Goal: Information Seeking & Learning: Learn about a topic

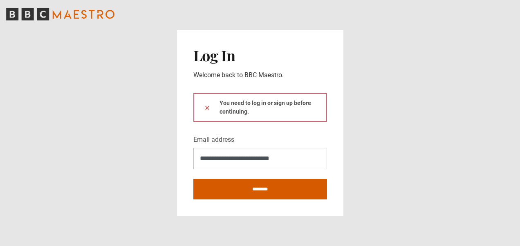
type input "**********"
click at [261, 187] on input "********" at bounding box center [260, 189] width 134 height 20
type input "**********"
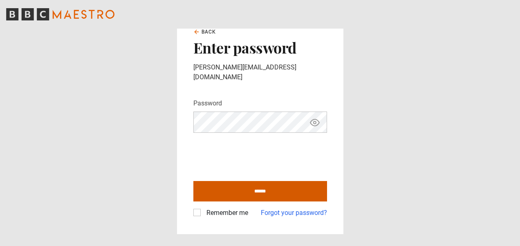
click at [263, 184] on input "******" at bounding box center [260, 191] width 134 height 20
type input "**********"
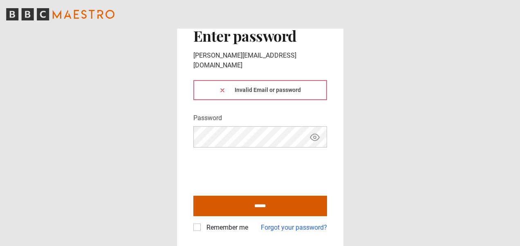
click at [262, 199] on input "******" at bounding box center [260, 206] width 134 height 20
type input "**********"
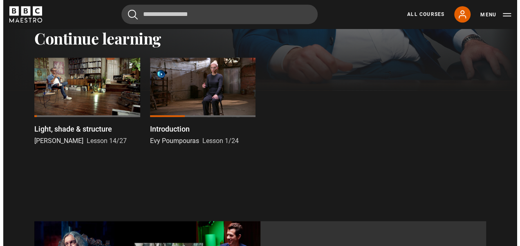
scroll to position [294, 0]
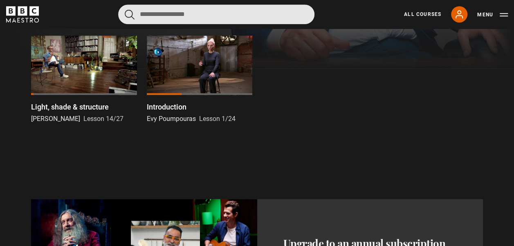
click at [154, 16] on input "Search" at bounding box center [216, 14] width 196 height 20
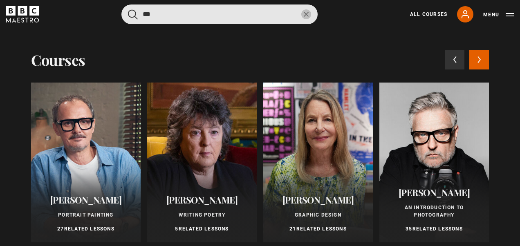
type input "***"
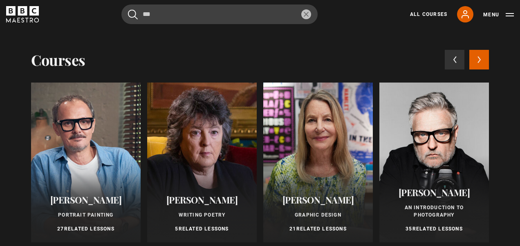
click at [478, 61] on icon at bounding box center [480, 59] width 4 height 7
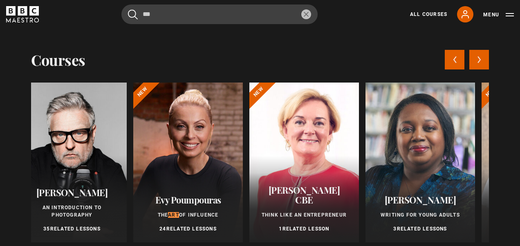
scroll to position [0, 458]
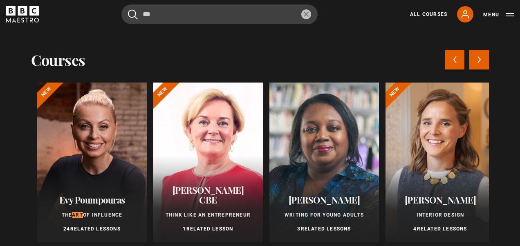
click at [478, 61] on icon at bounding box center [480, 59] width 4 height 7
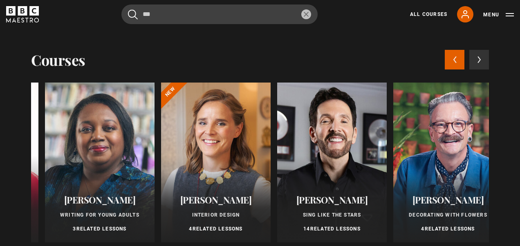
scroll to position [0, 687]
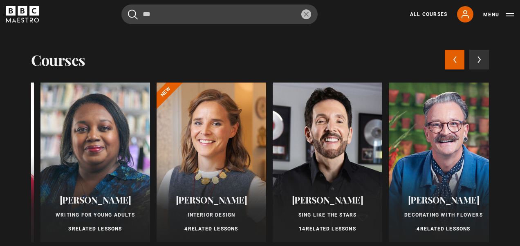
click at [435, 207] on div "Simon Lycett Decorating With Flowers 4 Related Lessons" at bounding box center [444, 213] width 110 height 57
click at [453, 58] on icon at bounding box center [455, 59] width 4 height 7
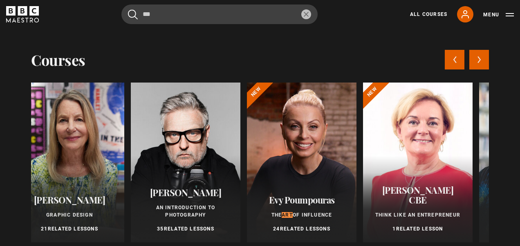
scroll to position [0, 229]
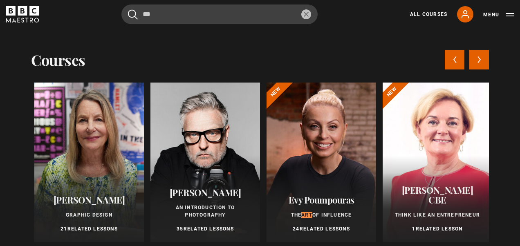
click at [453, 58] on icon at bounding box center [455, 59] width 4 height 7
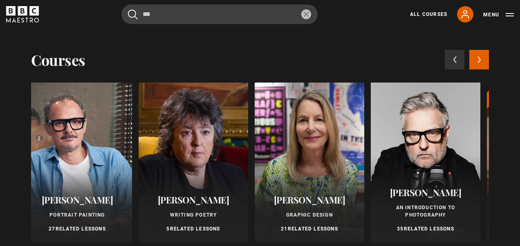
scroll to position [0, 0]
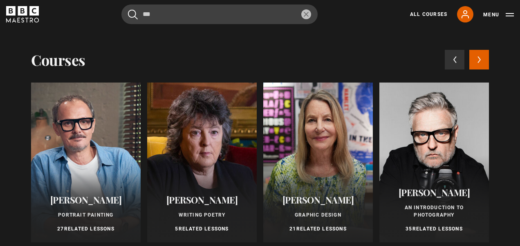
click at [202, 210] on div "Carol Ann Duffy Writing Poetry 5 Related Lessons" at bounding box center [202, 213] width 110 height 57
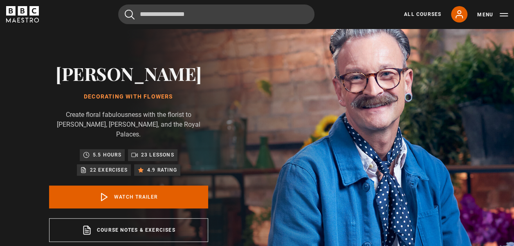
scroll to position [125, 0]
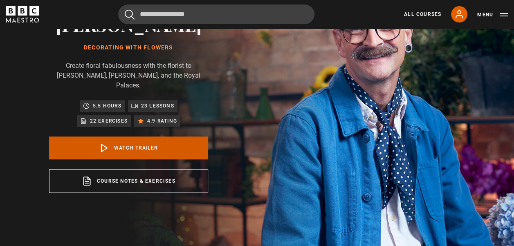
click at [130, 141] on link "Watch Trailer" at bounding box center [128, 148] width 159 height 23
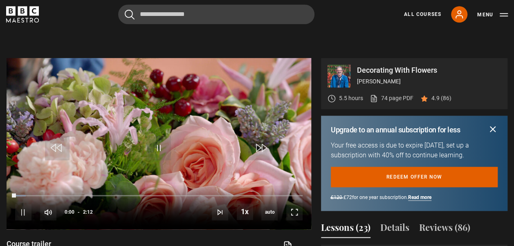
scroll to position [373, 0]
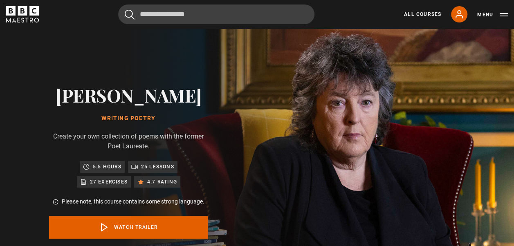
scroll to position [92, 0]
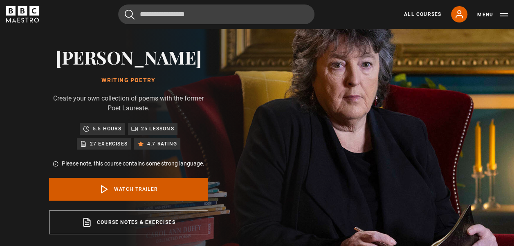
click at [149, 187] on link "Watch Trailer" at bounding box center [128, 189] width 159 height 23
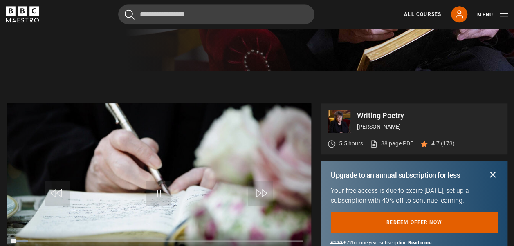
scroll to position [361, 0]
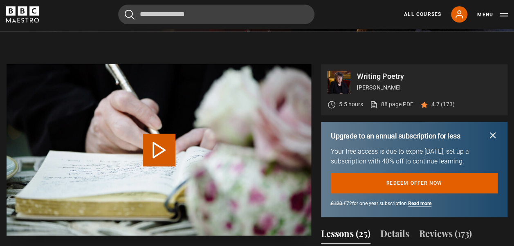
click at [160, 143] on button "Play Video" at bounding box center [159, 150] width 33 height 33
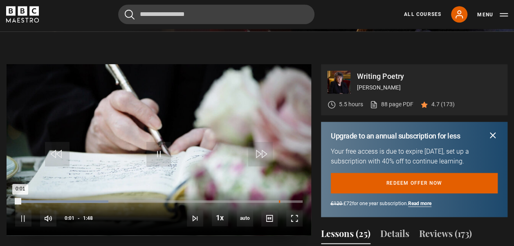
click at [279, 202] on div "Loaded : 32.41% 1:39 0:01" at bounding box center [158, 201] width 287 height 2
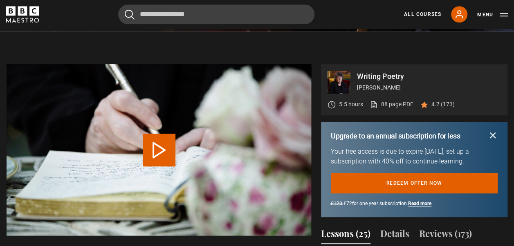
scroll to position [392, 0]
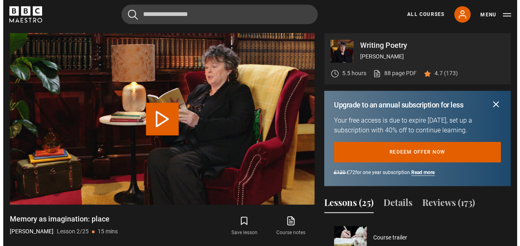
scroll to position [36, 0]
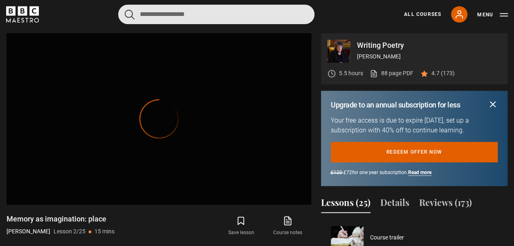
click at [146, 15] on input "Search" at bounding box center [216, 14] width 196 height 20
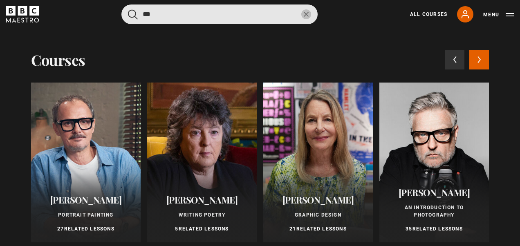
type input "***"
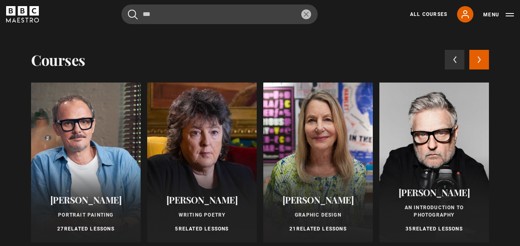
click at [87, 184] on div at bounding box center [86, 163] width 110 height 160
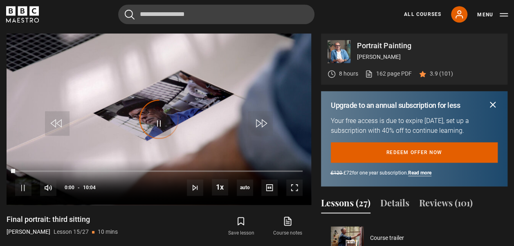
scroll to position [504, 0]
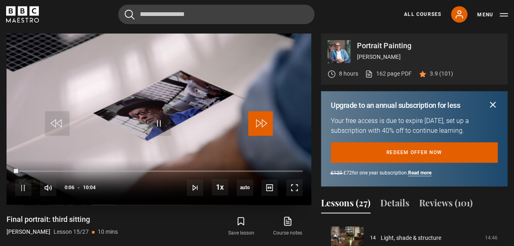
click at [262, 120] on span "Video Player" at bounding box center [260, 123] width 25 height 25
click at [266, 122] on span "Video Player" at bounding box center [260, 123] width 25 height 25
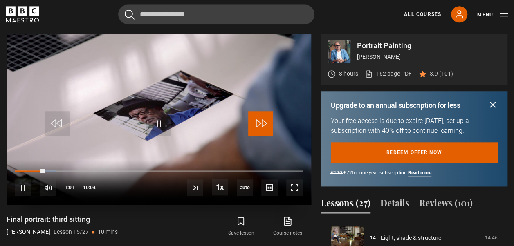
click at [266, 122] on span "Video Player" at bounding box center [260, 123] width 25 height 25
click at [265, 122] on span "Video Player" at bounding box center [260, 123] width 25 height 25
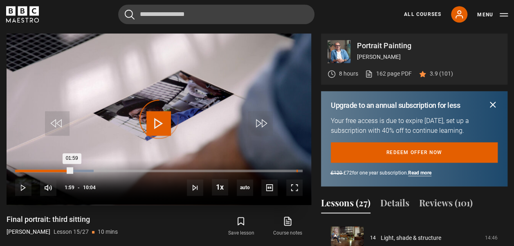
click at [296, 170] on div "09:51" at bounding box center [296, 171] width 1 height 2
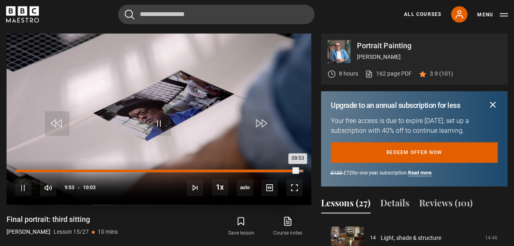
click at [302, 170] on div "Loaded : 100.00% 10:02 09:53" at bounding box center [158, 171] width 287 height 2
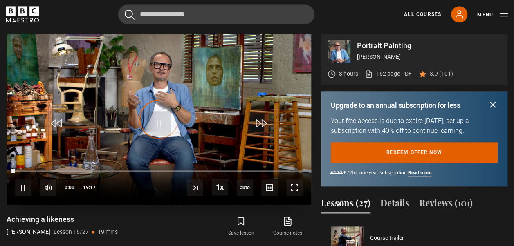
scroll to position [540, 0]
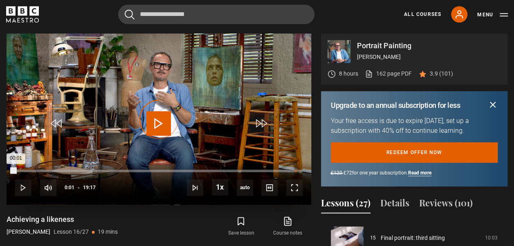
click at [295, 170] on div "18:47" at bounding box center [295, 171] width 1 height 2
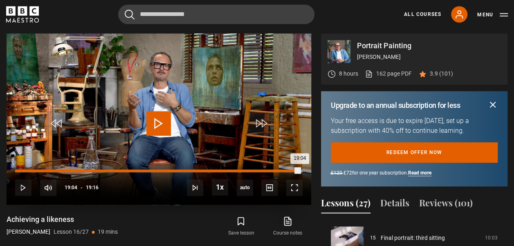
click at [299, 170] on div "Loaded : 100.00% 19:03 19:04" at bounding box center [158, 171] width 287 height 2
click at [302, 170] on div "Loaded : 100.00% 19:14 19:07" at bounding box center [158, 171] width 287 height 2
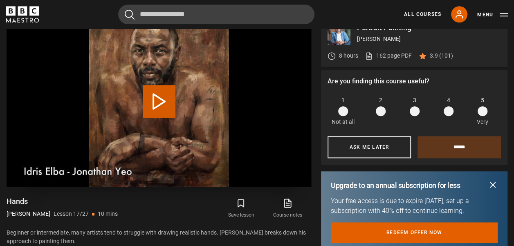
scroll to position [399, 0]
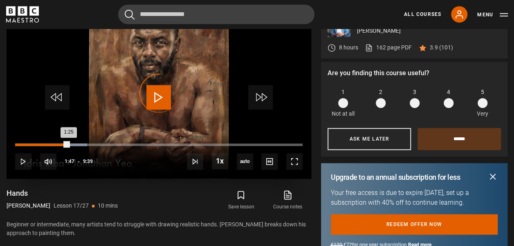
click at [68, 145] on div "Loaded : 25.04% 1:47 1:25" at bounding box center [158, 145] width 287 height 2
click at [63, 144] on div "Loaded : 26.77% 1:38 1:53" at bounding box center [158, 145] width 287 height 2
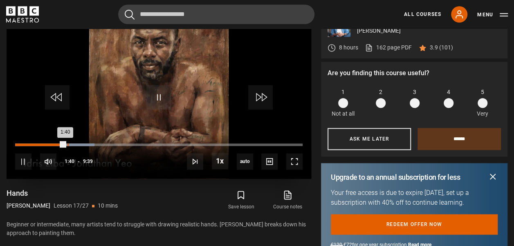
click at [67, 144] on div "Loaded : 27.63% 1:45 1:40" at bounding box center [158, 145] width 287 height 2
click at [65, 144] on div "1:41" at bounding box center [40, 145] width 50 height 2
click at [128, 144] on div "Loaded : 44.91% 3:46 3:21" at bounding box center [158, 145] width 287 height 2
click at [167, 144] on div "Loaded : 46.63% 5:05 3:50" at bounding box center [158, 145] width 287 height 2
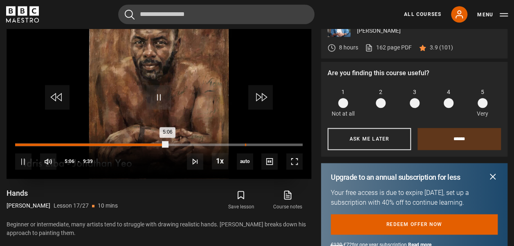
click at [245, 145] on div "Loaded : 53.54% 7:42 5:06" at bounding box center [158, 145] width 287 height 2
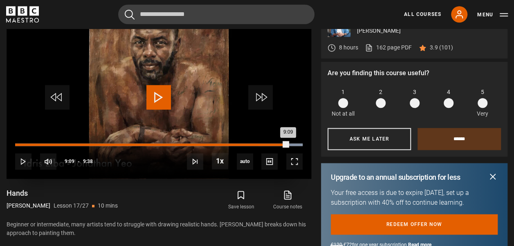
click at [288, 144] on div "Loaded : 100.00% 9:09 9:09" at bounding box center [158, 145] width 287 height 2
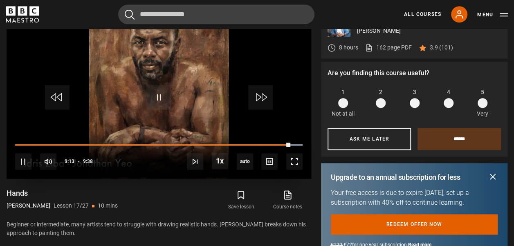
click at [282, 142] on div "10s Skip Back 10 seconds Pause 10s Skip Forward 10 seconds Loaded : 100.00% 9:0…" at bounding box center [159, 156] width 305 height 45
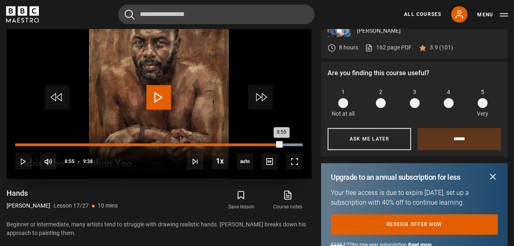
click at [281, 144] on div "Loaded : 100.00% 8:55 8:55" at bounding box center [158, 145] width 287 height 2
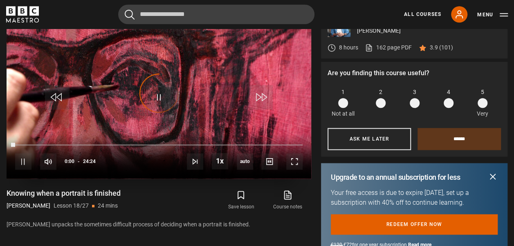
scroll to position [612, 0]
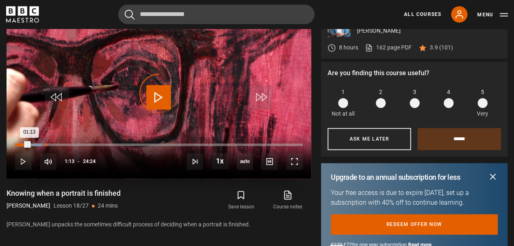
click at [46, 144] on div "Loaded : 9.22% 02:38 01:13" at bounding box center [158, 145] width 287 height 2
click at [80, 144] on div "Loaded : 15.03% 05:31 05:33" at bounding box center [158, 145] width 287 height 2
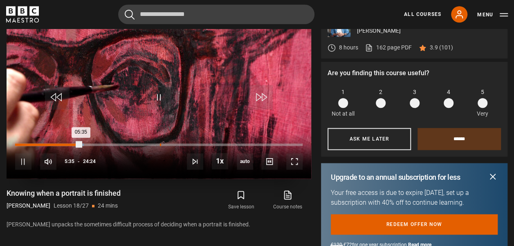
click at [160, 144] on div "12:17" at bounding box center [160, 145] width 1 height 2
click at [228, 145] on div "Loaded : 51.91% 18:07 12:19" at bounding box center [158, 145] width 287 height 2
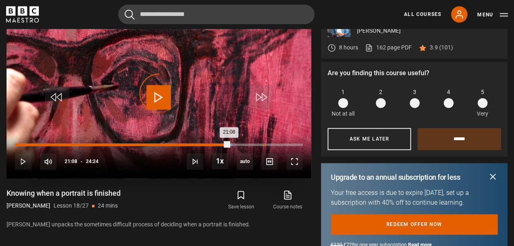
click at [264, 144] on div "21:04" at bounding box center [263, 145] width 1 height 2
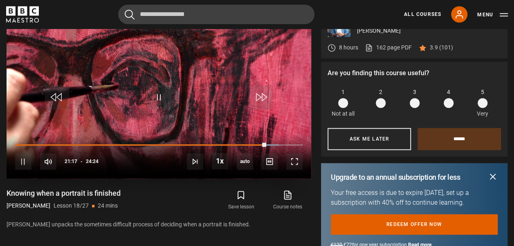
click at [276, 143] on div "10s Skip Back 10 seconds Pause 10s Skip Forward 10 seconds Loaded : 91.53% 21:1…" at bounding box center [159, 156] width 305 height 45
click at [288, 142] on div "10s Skip Back 10 seconds Pause 10s Skip Forward 10 seconds Loaded : 91.53% 22:5…" at bounding box center [159, 156] width 305 height 45
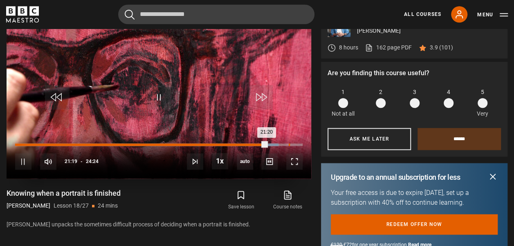
click at [288, 145] on div "Loaded : 91.53% 23:13 21:20" at bounding box center [158, 145] width 287 height 2
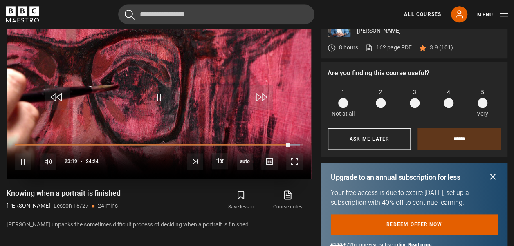
click at [301, 142] on div "10s Skip Back 10 seconds Pause 10s Skip Forward 10 seconds Loaded : 99.04% 24:1…" at bounding box center [159, 156] width 305 height 45
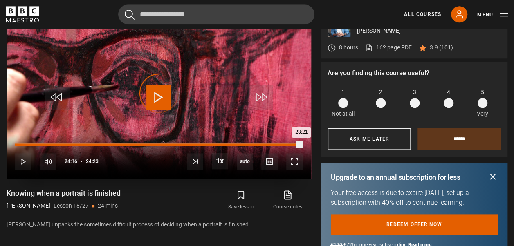
click at [301, 144] on div "Loaded : 100.00% 24:16 23:21" at bounding box center [158, 145] width 287 height 2
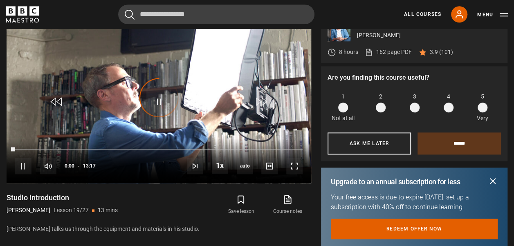
scroll to position [648, 0]
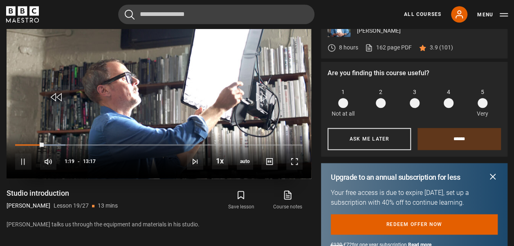
click at [77, 142] on div "10s Skip Back 10 seconds Pause 10s Skip Forward 10 seconds Loaded : 17.57% 02:4…" at bounding box center [159, 156] width 305 height 45
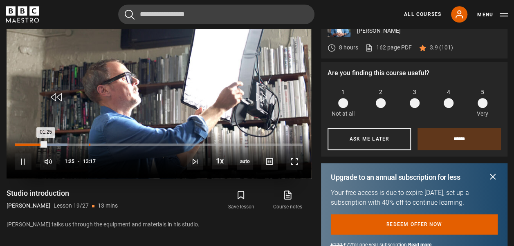
click at [89, 144] on div "03:25" at bounding box center [89, 145] width 1 height 2
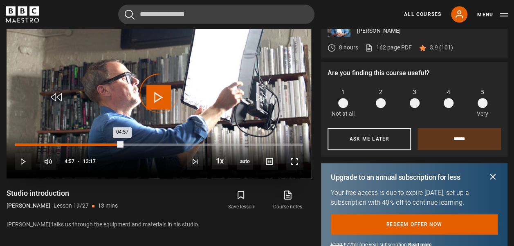
click at [122, 144] on div "Loaded : 0.00% 04:57 04:57" at bounding box center [158, 145] width 287 height 2
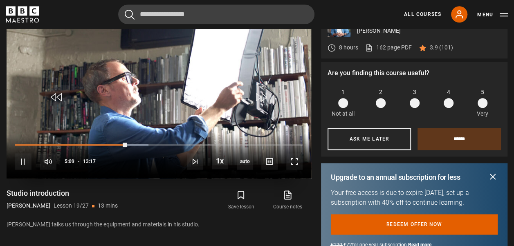
click at [188, 142] on div "10s Skip Back 10 seconds Pause 10s Skip Forward 10 seconds Loaded : 46.42% 08:0…" at bounding box center [159, 156] width 305 height 45
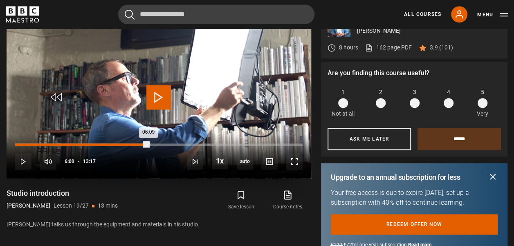
click at [148, 144] on div "Loaded : 47.05% 06:09 06:09" at bounding box center [158, 145] width 287 height 2
click at [178, 144] on div "Loaded : 48.31% 07:32 06:11" at bounding box center [158, 145] width 287 height 2
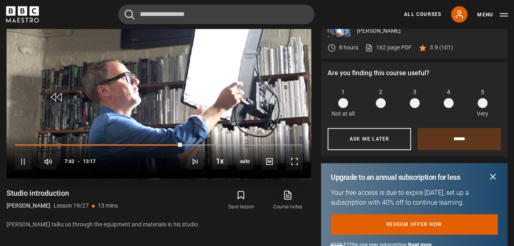
click at [213, 146] on div "10s Skip Back 10 seconds Pause 10s Skip Forward 10 seconds Loaded : 65.87% 09:1…" at bounding box center [159, 156] width 305 height 45
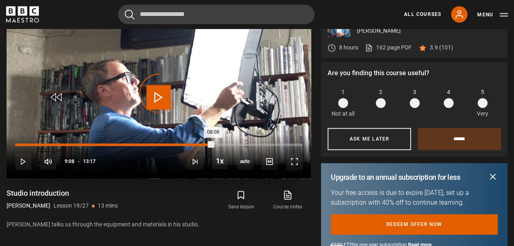
click at [213, 144] on div "Loaded : 0.00% 09:08 09:08" at bounding box center [158, 145] width 287 height 2
click at [234, 144] on div "Loaded : 76.54% 10:07 09:16" at bounding box center [158, 145] width 287 height 2
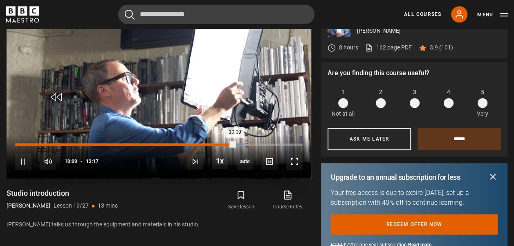
click at [251, 144] on div "Loaded : 79.67% 10:54 10:09" at bounding box center [158, 145] width 287 height 2
click at [267, 144] on div "11:37" at bounding box center [267, 145] width 1 height 2
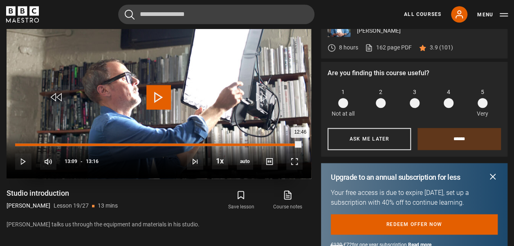
click at [300, 144] on div "Loaded : 100.00% 13:09 12:46" at bounding box center [158, 145] width 287 height 2
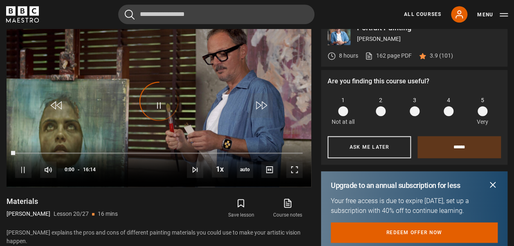
scroll to position [684, 0]
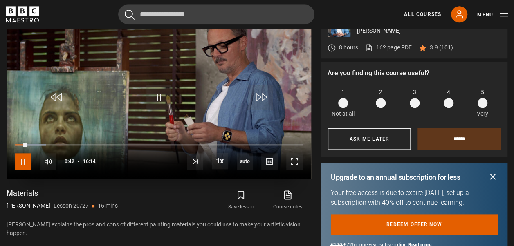
click at [23, 164] on span "Video Player" at bounding box center [23, 161] width 16 height 16
click at [26, 160] on span "Video Player" at bounding box center [23, 161] width 16 height 16
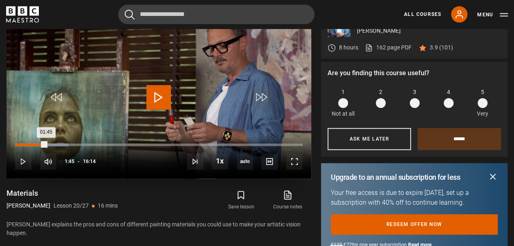
click at [46, 144] on div "01:45" at bounding box center [30, 145] width 31 height 2
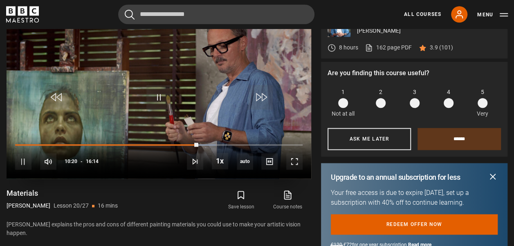
click at [206, 143] on div "10s Skip Back 10 seconds Pause 10s Skip Forward 10 seconds Loaded : 69.82% 14:5…" at bounding box center [159, 156] width 305 height 45
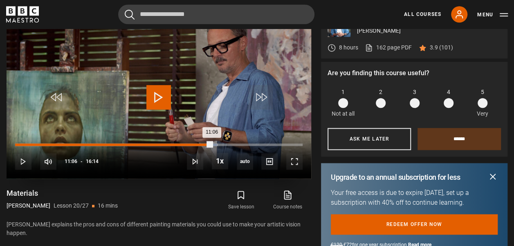
click at [211, 144] on div "Loaded : 70.33% 11:05 11:06" at bounding box center [158, 145] width 287 height 2
click at [222, 144] on div "Loaded : 70.33% 11:42 11:07" at bounding box center [158, 145] width 287 height 2
click at [231, 144] on div "Loaded : 72.38% 12:12 11:44" at bounding box center [158, 145] width 287 height 2
click at [254, 144] on div "Loaded : 75.98% 13:31 12:14" at bounding box center [158, 145] width 287 height 2
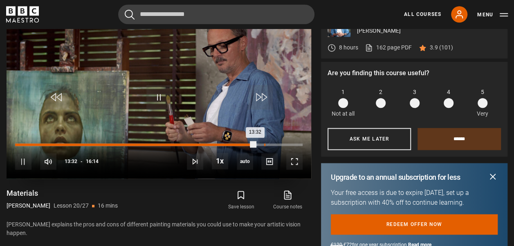
click at [264, 144] on div "Loaded : 84.19% 14:03 13:32" at bounding box center [158, 145] width 287 height 2
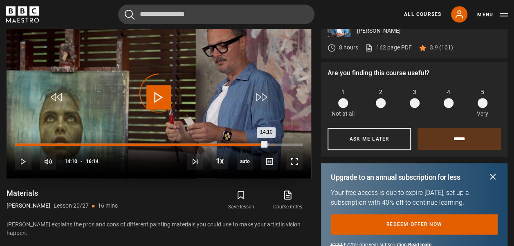
click at [272, 144] on div "Loaded : 88.30% 14:28 14:10" at bounding box center [158, 145] width 287 height 2
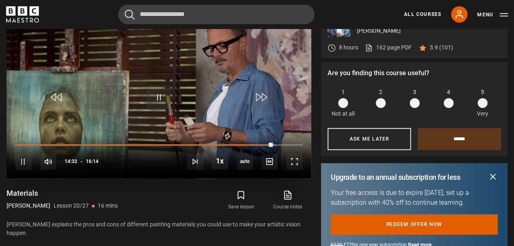
click at [280, 142] on div "10s Skip Back 10 seconds Pause 10s Skip Forward 10 seconds Loaded : 90.35% 14:3…" at bounding box center [159, 156] width 305 height 45
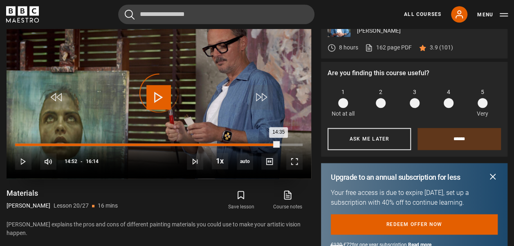
click at [278, 145] on div "Loaded : 90.86% 14:50 14:35" at bounding box center [158, 145] width 287 height 2
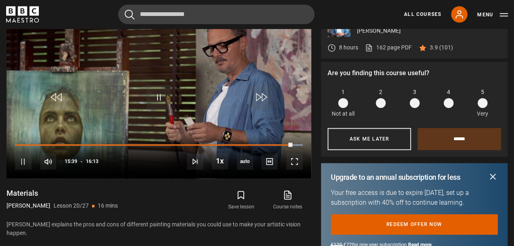
click at [482, 101] on span at bounding box center [483, 103] width 10 height 10
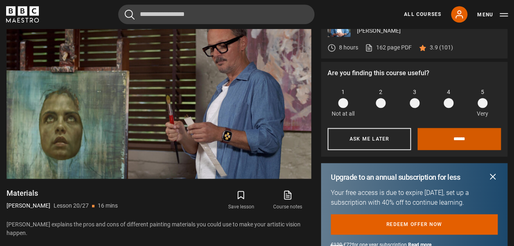
click at [456, 138] on input "******" at bounding box center [458, 139] width 83 height 22
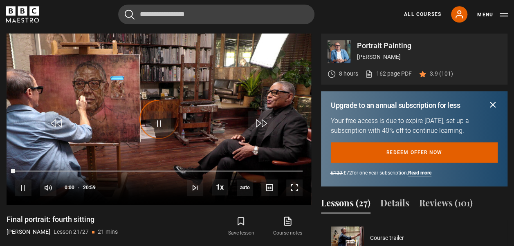
scroll to position [720, 0]
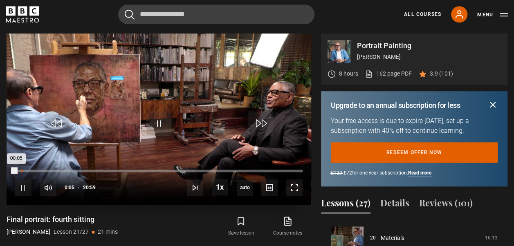
click at [21, 170] on div "Loaded : 0.79% 00:26 00:05" at bounding box center [158, 171] width 287 height 2
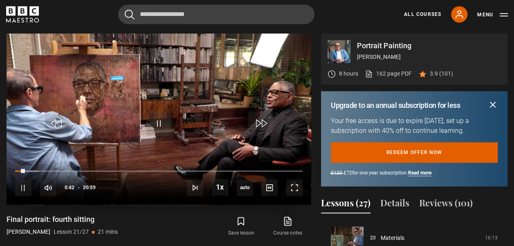
click at [34, 168] on div "10s Skip Back 10 seconds Pause 10s Skip Forward 10 seconds Loaded : 8.34% 01:17…" at bounding box center [159, 182] width 305 height 45
click at [38, 168] on div "10s Skip Back 10 seconds Pause 10s Skip Forward 10 seconds Loaded : 8.74% 01:17…" at bounding box center [159, 182] width 305 height 45
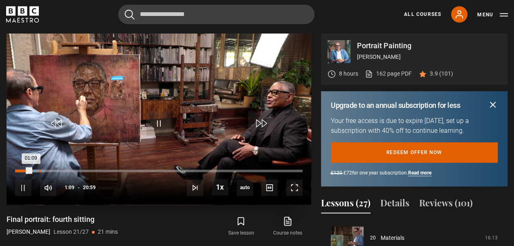
click at [39, 170] on div "Loaded : 10.33% 01:45 01:09" at bounding box center [158, 171] width 287 height 2
click at [48, 170] on div "Loaded : 13.50% 02:25 01:52" at bounding box center [158, 171] width 287 height 2
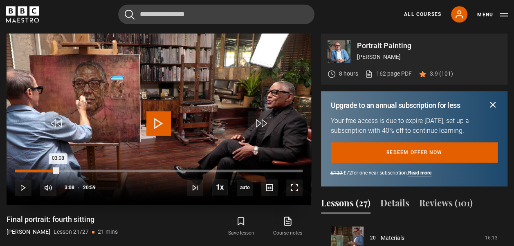
click at [58, 170] on div "Loaded : 17.08% 03:08 03:08" at bounding box center [158, 171] width 287 height 2
click at [82, 170] on div "Loaded : 18.67% 04:51 04:51" at bounding box center [158, 171] width 287 height 2
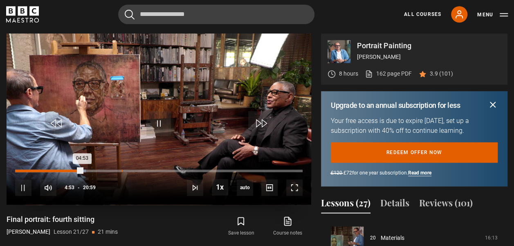
click at [121, 170] on div "Loaded : 24.62% 07:45 04:53" at bounding box center [158, 171] width 287 height 2
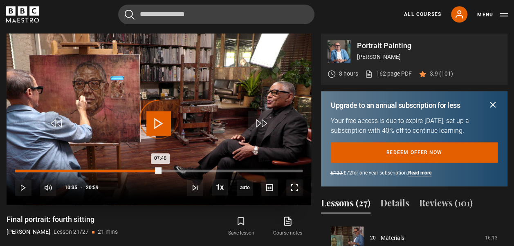
click at [160, 170] on div "Loaded : 38.13% 10:35 07:48" at bounding box center [158, 171] width 287 height 2
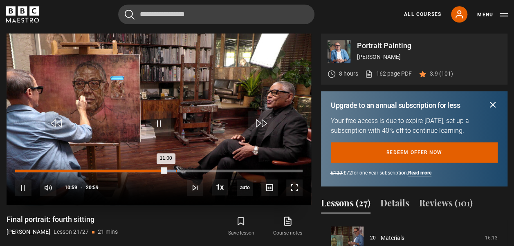
click at [176, 170] on div "Loaded : 57.19% 11:43 11:00" at bounding box center [158, 171] width 287 height 2
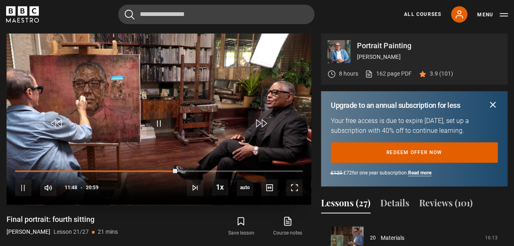
click at [191, 168] on div "10s Skip Back 10 seconds Pause 10s Skip Forward 10 seconds Loaded : 57.98% 12:0…" at bounding box center [159, 182] width 305 height 45
click at [194, 169] on div "10s Skip Back 10 seconds Pause 10s Skip Forward 10 seconds Loaded : 60.37% 12:0…" at bounding box center [159, 182] width 305 height 45
drag, startPoint x: 177, startPoint y: 168, endPoint x: 201, endPoint y: 168, distance: 24.5
click at [201, 168] on div "10s Skip Back 10 seconds Play 10s Skip Forward 10 seconds Loaded : 0.00% 12:14 …" at bounding box center [159, 182] width 305 height 45
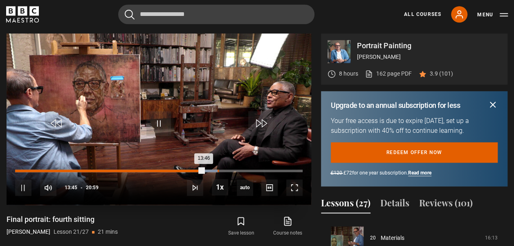
click at [218, 170] on div "Loaded : 70.69% 14:46 13:46" at bounding box center [158, 171] width 287 height 2
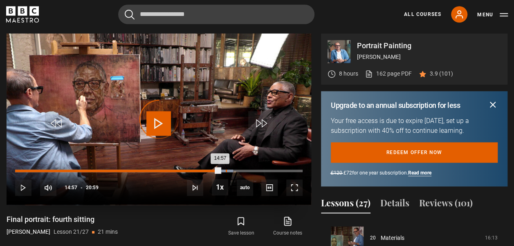
click at [226, 170] on div "Loaded : 75.85% 15:22 14:57" at bounding box center [158, 171] width 287 height 2
click at [236, 170] on div "16:08" at bounding box center [236, 171] width 1 height 2
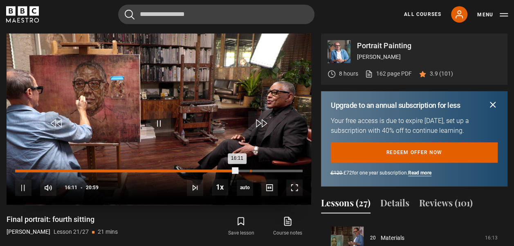
click at [250, 170] on div "Loaded : 77.84% 17:09 16:11" at bounding box center [158, 171] width 287 height 2
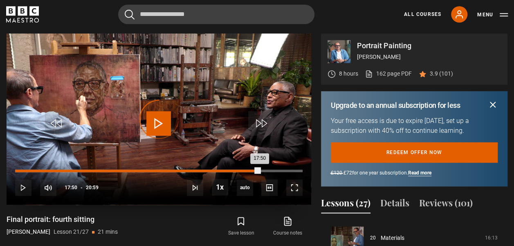
click at [259, 170] on div "Loaded : 83.80% 17:49 17:50" at bounding box center [158, 171] width 287 height 2
click at [282, 170] on div "Loaded : 86.58% 19:31 17:57" at bounding box center [158, 171] width 287 height 2
click at [294, 170] on div "20:22" at bounding box center [154, 171] width 279 height 2
click at [297, 170] on div "Loaded : 100.00% 20:37 20:37" at bounding box center [158, 171] width 287 height 2
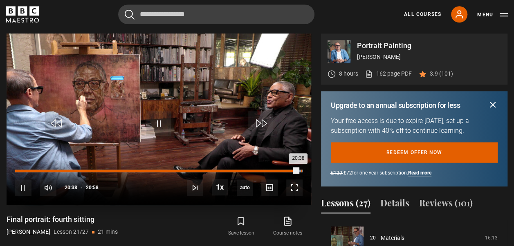
click at [301, 170] on div "20:51" at bounding box center [301, 171] width 1 height 2
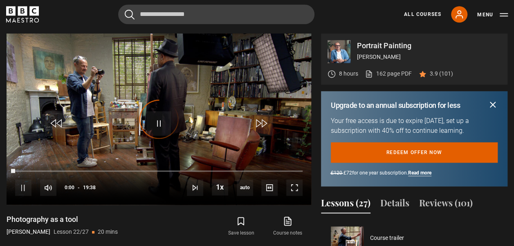
scroll to position [756, 0]
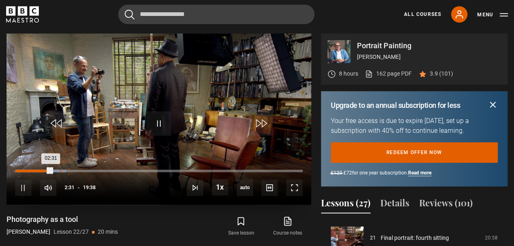
click at [60, 170] on div "Loaded : 17.83% 03:04 02:31" at bounding box center [158, 171] width 287 height 2
click at [72, 170] on div "Loaded : 18.25% 03:52 03:06" at bounding box center [158, 171] width 287 height 2
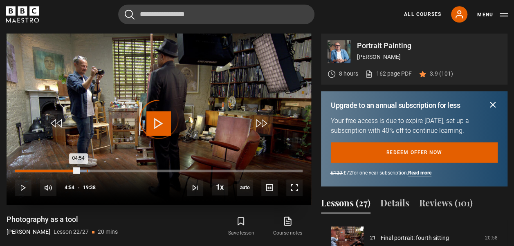
click at [87, 170] on div "Loaded : 25.89% 04:53 04:54" at bounding box center [158, 171] width 287 height 2
click at [114, 170] on div "Loaded : 26.32% 06:43 04:56" at bounding box center [158, 171] width 287 height 2
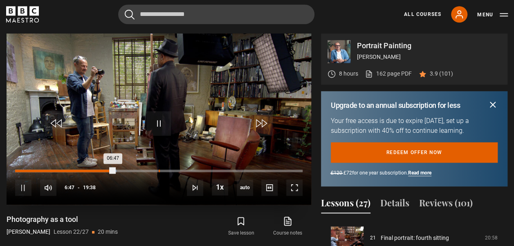
click at [158, 170] on div "Loaded : 35.23% 09:48 06:47" at bounding box center [158, 171] width 287 height 2
click at [191, 170] on div "12:02" at bounding box center [191, 171] width 1 height 2
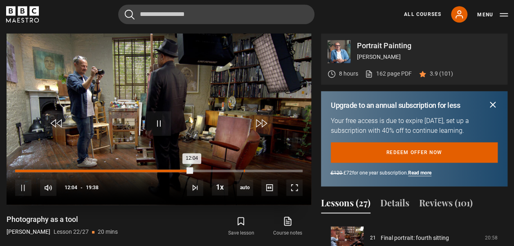
click at [243, 170] on div "Loaded : 61.97% 15:36 12:04" at bounding box center [158, 171] width 287 height 2
click at [267, 170] on div "17:10" at bounding box center [267, 171] width 1 height 2
click at [289, 170] on div "18:44" at bounding box center [289, 171] width 1 height 2
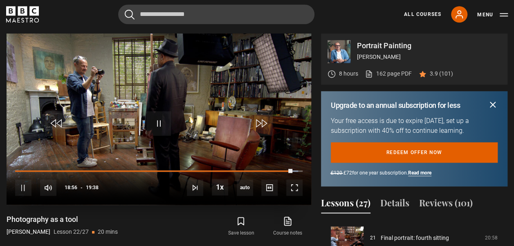
click at [298, 169] on div "10s Skip Back 10 seconds Pause 10s Skip Forward 10 seconds Loaded : 98.47% 18:5…" at bounding box center [159, 182] width 305 height 45
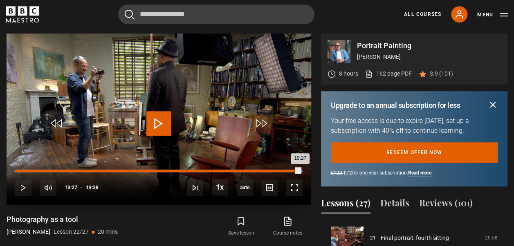
click at [300, 171] on div "Loaded : 99.32% 19:26 19:27" at bounding box center [158, 171] width 287 height 2
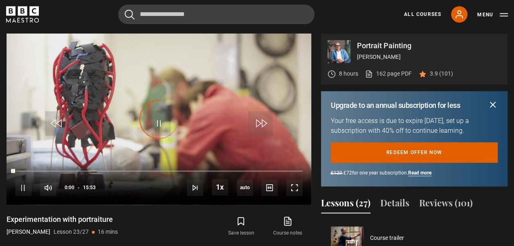
scroll to position [792, 0]
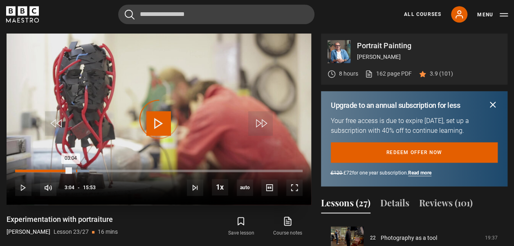
click at [76, 170] on div "Loaded : 25.71% 03:21 03:04" at bounding box center [158, 171] width 287 height 2
click at [88, 170] on div "Loaded : 26.23% 03:59 03:59" at bounding box center [158, 171] width 287 height 2
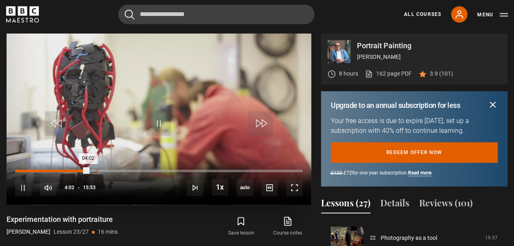
click at [96, 170] on div "04:29" at bounding box center [96, 171] width 1 height 2
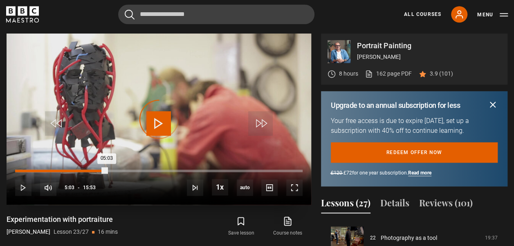
click at [106, 170] on div "Loaded : 28.86% 05:02 05:03" at bounding box center [158, 171] width 287 height 2
click at [119, 170] on div "Loaded : 33.58% 05:42 05:09" at bounding box center [158, 171] width 287 height 2
click at [134, 170] on div "Loaded : 36.73% 06:35 06:34" at bounding box center [158, 171] width 287 height 2
click at [153, 170] on div "07:36" at bounding box center [153, 171] width 1 height 2
click at [162, 170] on div "Loaded : 55.61% 08:08 07:50" at bounding box center [158, 171] width 287 height 2
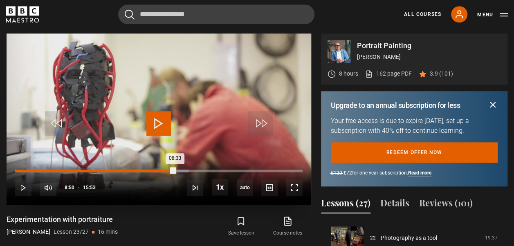
click at [175, 171] on div "Loaded : 60.34% 08:50 08:33" at bounding box center [158, 171] width 287 height 2
click at [186, 170] on div "Loaded : 61.91% 09:26 08:51" at bounding box center [158, 171] width 287 height 2
click at [197, 170] on div "Loaded : 64.01% 10:03 10:04" at bounding box center [158, 171] width 287 height 2
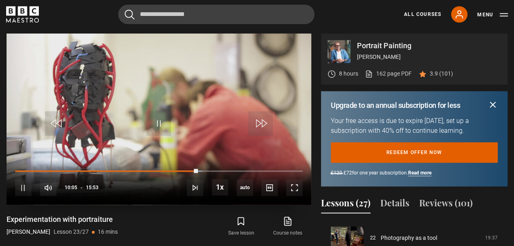
click at [214, 168] on div "10s Skip Back 10 seconds Pause 10s Skip Forward 10 seconds Loaded : 65.06% 10:1…" at bounding box center [159, 182] width 305 height 45
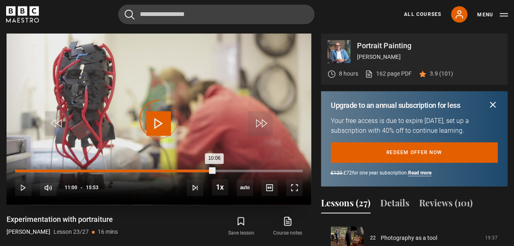
click at [214, 170] on div "Loaded : 66.11% 11:00 10:06" at bounding box center [158, 171] width 287 height 2
click at [231, 170] on div "11:54" at bounding box center [231, 171] width 1 height 2
click at [246, 170] on div "Loaded : 75.55% 12:47 12:47" at bounding box center [158, 171] width 287 height 2
click at [262, 171] on div "Loaded : 81.85% 13:37 12:48" at bounding box center [158, 171] width 287 height 2
click at [271, 170] on div "Loaded : 87.09% 14:07 14:09" at bounding box center [158, 171] width 287 height 2
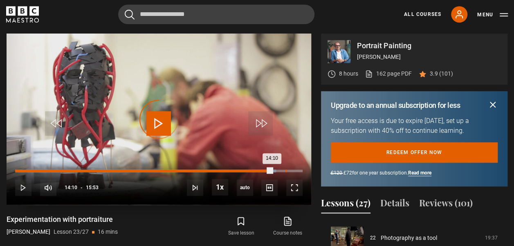
click at [285, 170] on div "Loaded : 90.77% 14:56 14:10" at bounding box center [158, 171] width 287 height 2
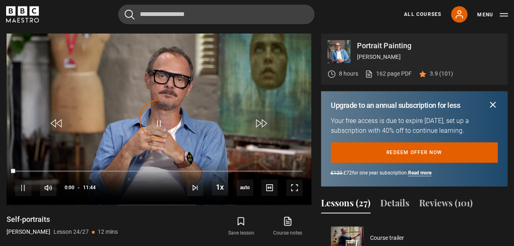
scroll to position [828, 0]
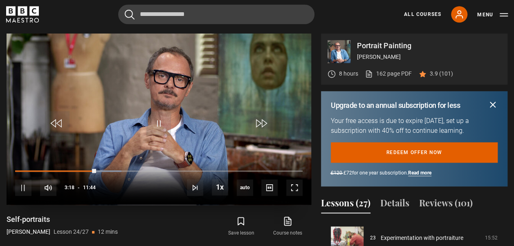
click at [126, 171] on div "10s Skip Back 10 seconds Pause 10s Skip Forward 10 seconds Loaded : 36.93% 04:2…" at bounding box center [159, 182] width 305 height 45
click at [127, 168] on div "10s Skip Back 10 seconds Pause 10s Skip Forward 10 seconds Loaded : 36.93% 04:3…" at bounding box center [159, 182] width 305 height 45
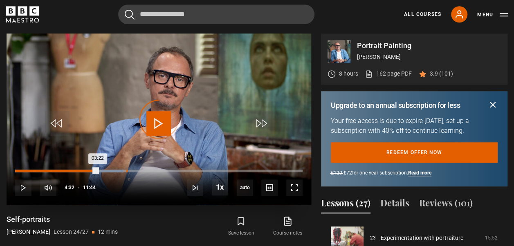
click at [126, 170] on div "04:32" at bounding box center [126, 171] width 1 height 2
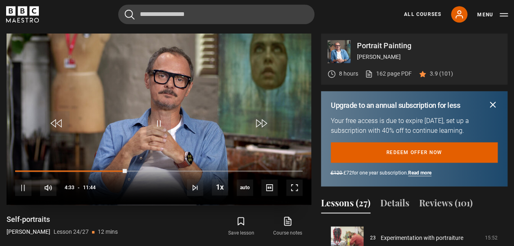
click at [177, 168] on div "10s Skip Back 10 seconds Pause 10s Skip Forward 10 seconds Loaded : 39.06% 04:3…" at bounding box center [159, 182] width 305 height 45
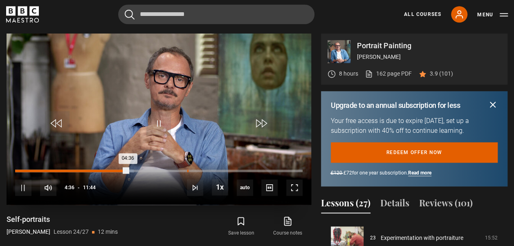
click at [187, 171] on div "Loaded : 41.19% 07:01 04:36" at bounding box center [158, 171] width 287 height 2
click at [235, 170] on div "Loaded : 62.50% 08:58 07:03" at bounding box center [158, 171] width 287 height 2
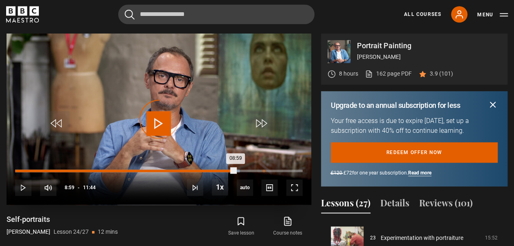
click at [264, 171] on div "Loaded : 78.13% 10:07 08:59" at bounding box center [158, 171] width 287 height 2
click at [287, 170] on div "Loaded : 0.00% 11:07 11:07" at bounding box center [158, 171] width 287 height 2
click at [298, 170] on div "Loaded : 96.59% 11:33 11:33" at bounding box center [158, 171] width 287 height 2
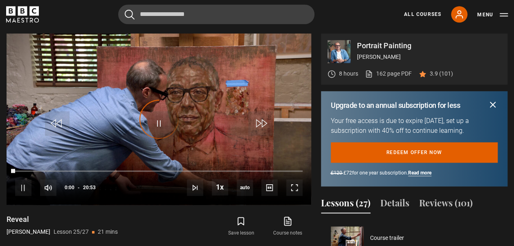
scroll to position [831, 0]
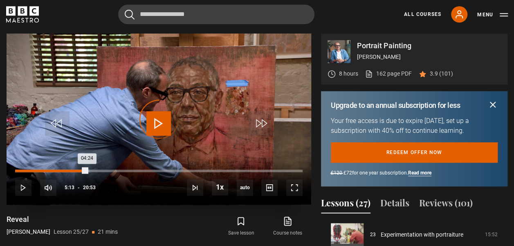
click at [87, 171] on div "Loaded : 25.94% 05:11 04:24" at bounding box center [158, 171] width 287 height 2
click at [114, 170] on div "Loaded : 38.31% 07:09 07:09" at bounding box center [158, 171] width 287 height 2
click at [119, 170] on div "07:30" at bounding box center [119, 171] width 1 height 2
click at [124, 170] on div "Loaded : 42.30% 07:57 07:48" at bounding box center [158, 171] width 287 height 2
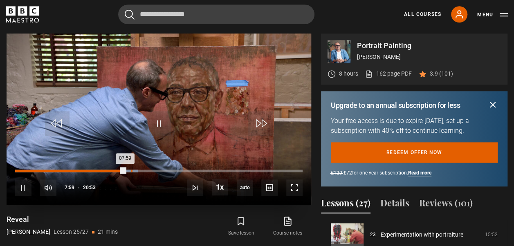
click at [130, 170] on div "Loaded : 42.70% 08:26 07:59" at bounding box center [158, 171] width 287 height 2
click at [140, 170] on div "Loaded : 43.10% 09:03 08:24" at bounding box center [158, 171] width 287 height 2
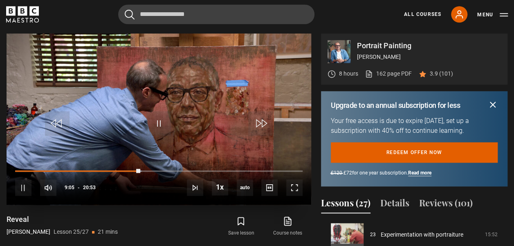
click at [157, 169] on div "10s Skip Back 10 seconds Pause 10s Skip Forward 10 seconds Loaded : 43.89% 10:2…" at bounding box center [159, 182] width 305 height 45
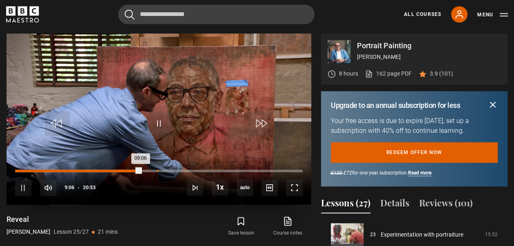
click at [157, 170] on div "10:18" at bounding box center [157, 171] width 1 height 2
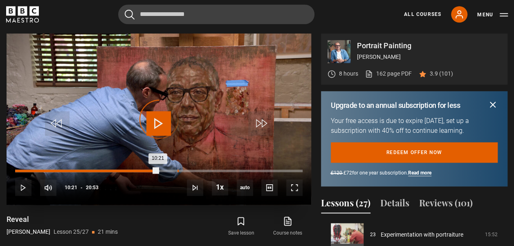
click at [177, 170] on div "Loaded : 50.28% 11:47 10:21" at bounding box center [158, 171] width 287 height 2
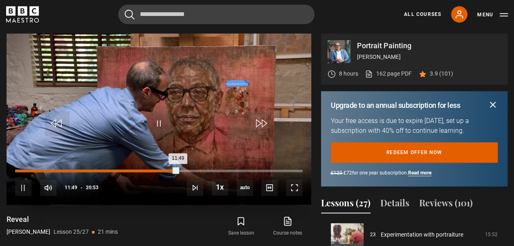
click at [200, 170] on div "Loaded : 57.06% 13:27 11:49" at bounding box center [158, 171] width 287 height 2
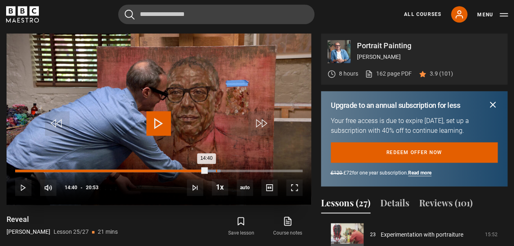
click at [217, 170] on div "14:35" at bounding box center [216, 171] width 1 height 2
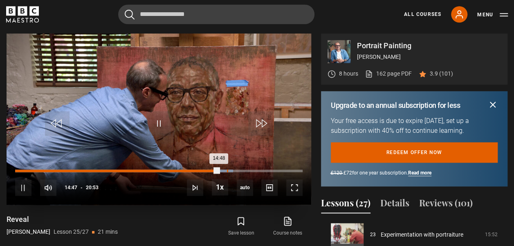
click at [227, 170] on div "Loaded : 75.82% 15:23 14:48" at bounding box center [158, 171] width 287 height 2
click at [223, 170] on div "15:25" at bounding box center [121, 171] width 212 height 2
click at [233, 170] on div "Loaded : 79.41% 15:49 15:31" at bounding box center [158, 171] width 287 height 2
click at [240, 170] on div "16:22" at bounding box center [240, 171] width 1 height 2
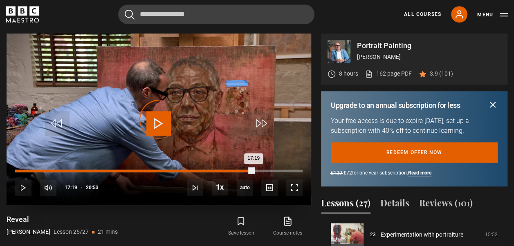
click at [254, 170] on div "Loaded : 82.20% 17:19 17:19" at bounding box center [158, 171] width 287 height 2
click at [270, 170] on div "Loaded : 0.00% 18:33 17:20" at bounding box center [158, 171] width 287 height 2
click at [279, 170] on div "Loaded : 0.00% 19:09 19:11" at bounding box center [158, 171] width 287 height 2
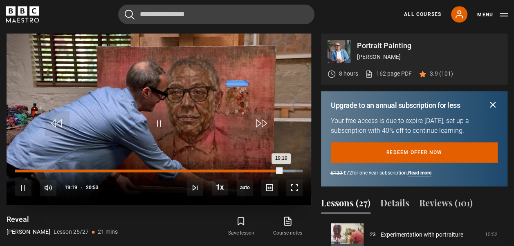
click at [286, 169] on div "10s Skip Back 10 seconds Pause 10s Skip Forward 10 seconds Loaded : 97.37% 19:2…" at bounding box center [159, 182] width 305 height 45
click at [290, 170] on div "Loaded : 97.77% 19:59 19:21" at bounding box center [158, 171] width 287 height 2
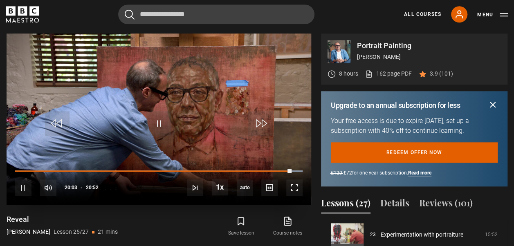
click at [299, 168] on div "10s Skip Back 10 seconds Pause 10s Skip Forward 10 seconds Loaded : 100.00% 20:…" at bounding box center [159, 182] width 305 height 45
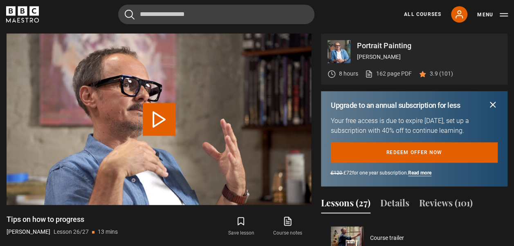
scroll to position [831, 0]
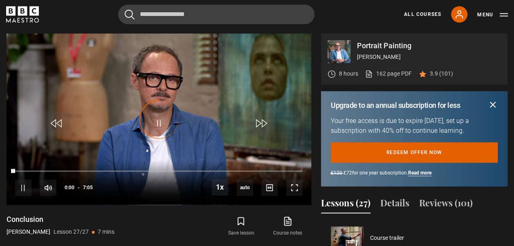
scroll to position [831, 0]
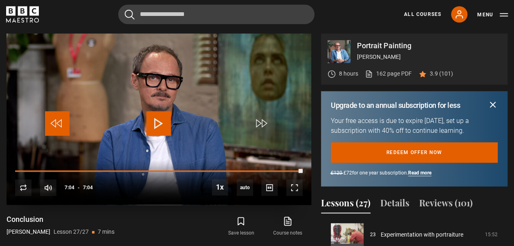
click at [52, 123] on span "Video Player" at bounding box center [57, 123] width 25 height 25
click at [55, 123] on span "Video Player" at bounding box center [57, 123] width 25 height 25
click at [54, 120] on span "Video Player" at bounding box center [57, 123] width 25 height 25
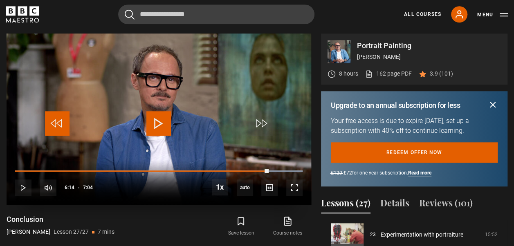
click at [54, 120] on span "Video Player" at bounding box center [57, 123] width 25 height 25
click at [53, 122] on span "Video Player" at bounding box center [57, 123] width 25 height 25
click at [53, 123] on span "Video Player" at bounding box center [57, 123] width 25 height 25
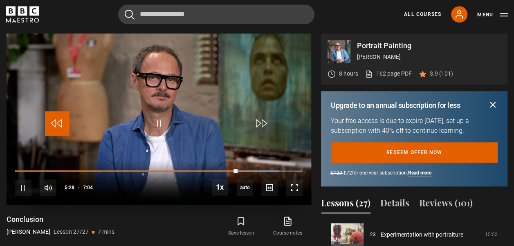
click at [55, 123] on span "Video Player" at bounding box center [57, 123] width 25 height 25
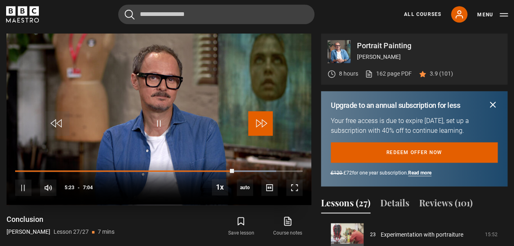
click at [261, 122] on span "Video Player" at bounding box center [260, 123] width 25 height 25
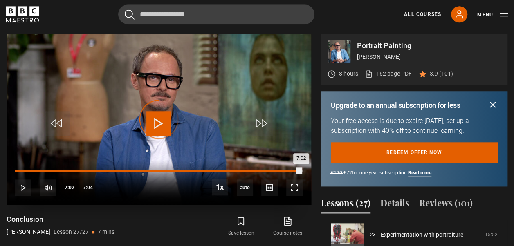
click at [301, 170] on div "Loaded : 0.00% 7:00 7:02" at bounding box center [158, 171] width 287 height 2
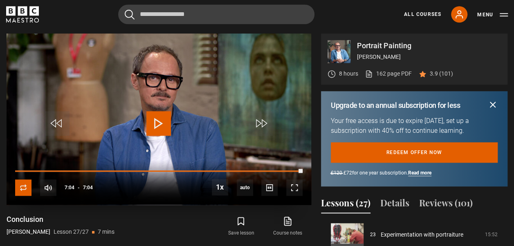
click at [21, 185] on span "Video Player" at bounding box center [23, 188] width 16 height 16
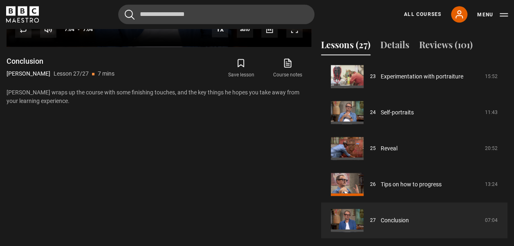
scroll to position [504, 0]
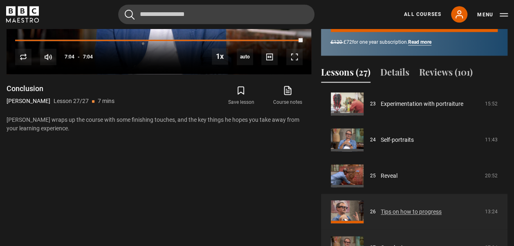
click at [424, 211] on link "Tips on how to progress" at bounding box center [411, 212] width 61 height 9
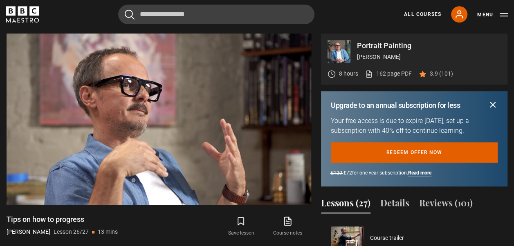
scroll to position [831, 0]
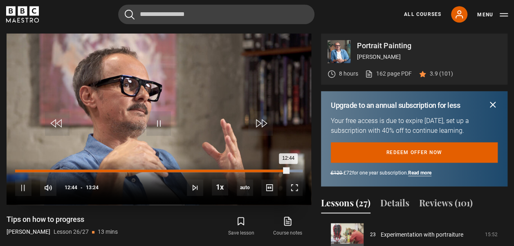
click at [32, 170] on div "12:44" at bounding box center [151, 171] width 273 height 2
click at [261, 170] on div "11:48" at bounding box center [141, 171] width 253 height 2
